Goal: Task Accomplishment & Management: Use online tool/utility

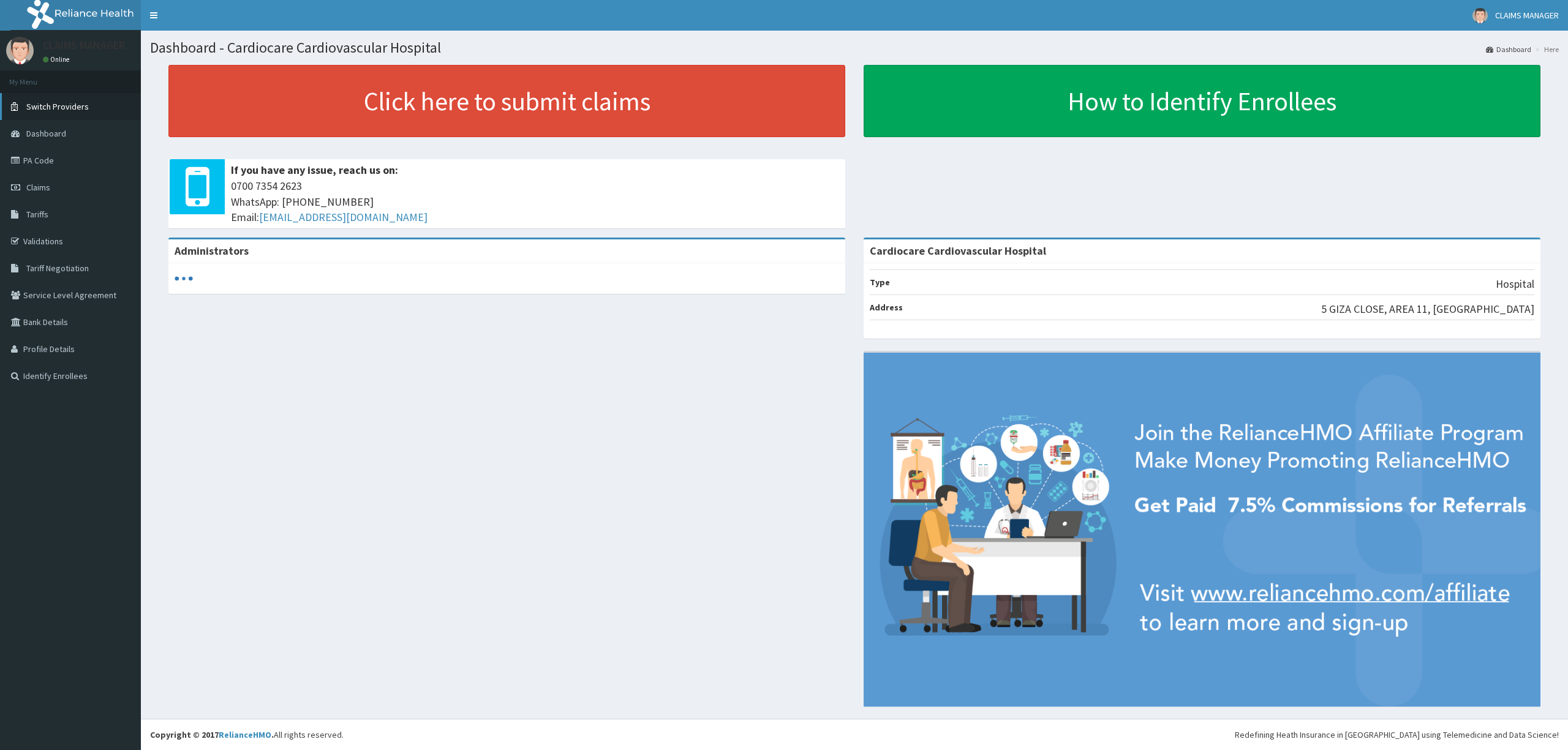
click at [59, 108] on span "Switch Providers" at bounding box center [58, 107] width 62 height 11
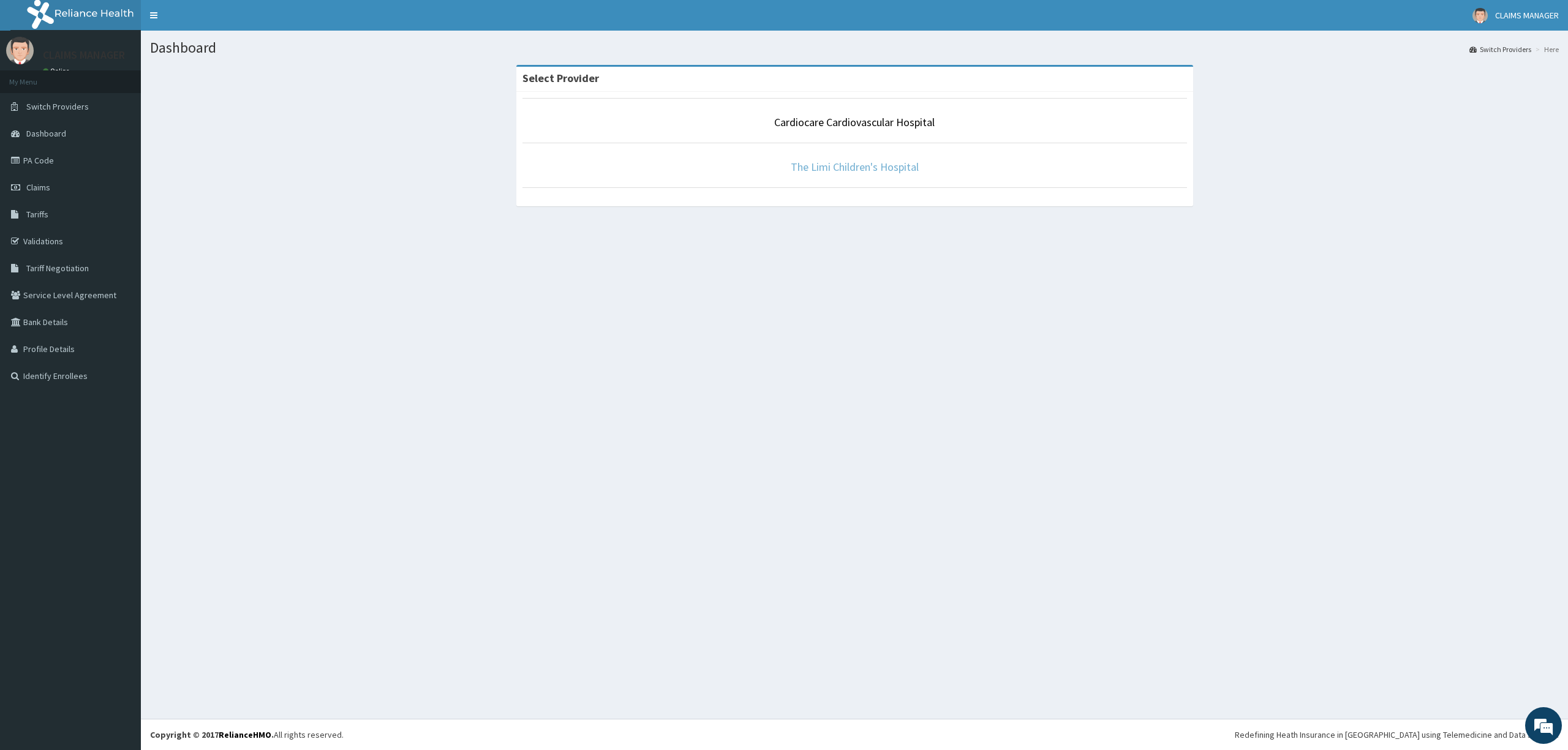
click at [836, 165] on link "The Limi Children's Hospital" at bounding box center [855, 166] width 128 height 14
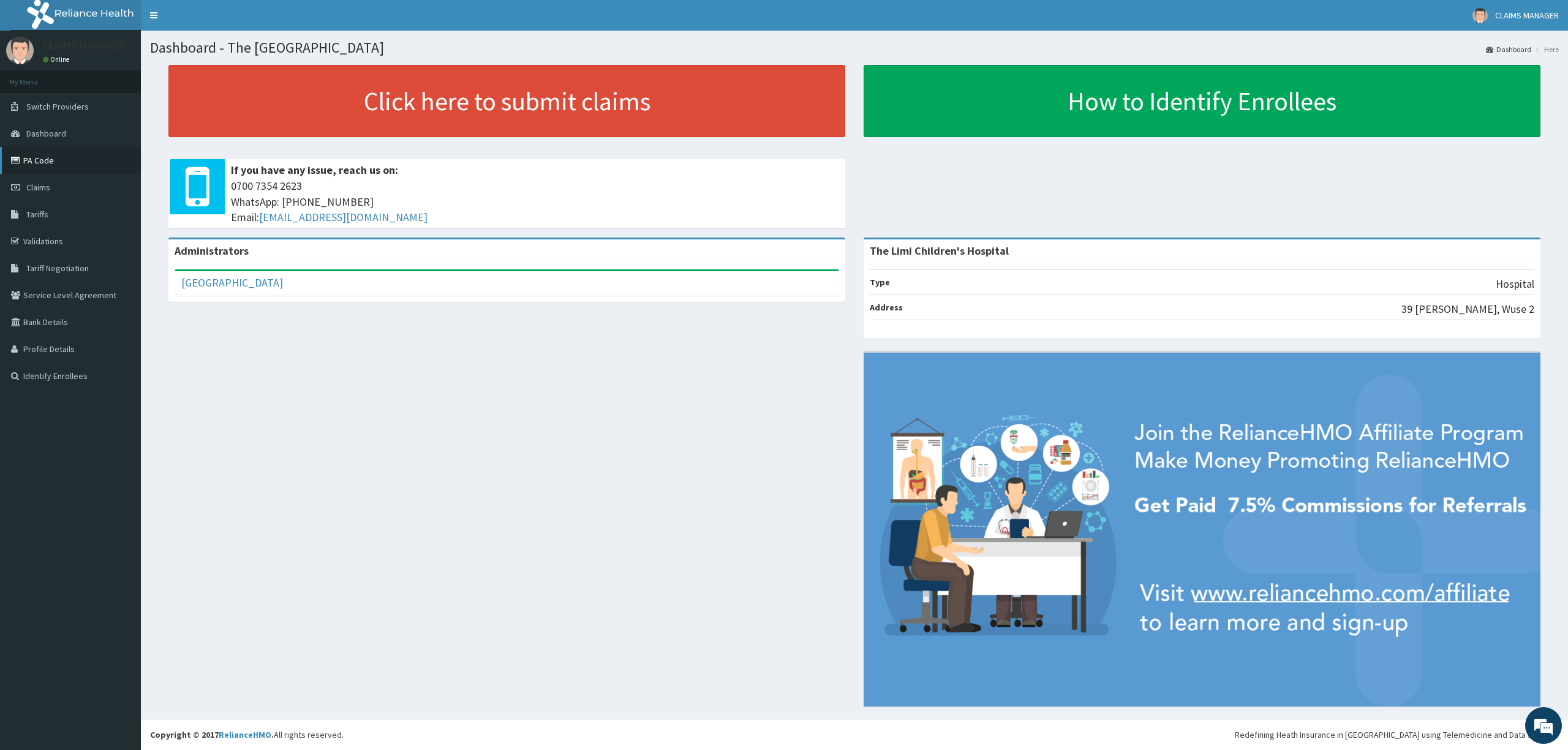
click at [42, 160] on link "PA Code" at bounding box center [70, 160] width 141 height 27
